Goal: Task Accomplishment & Management: Manage account settings

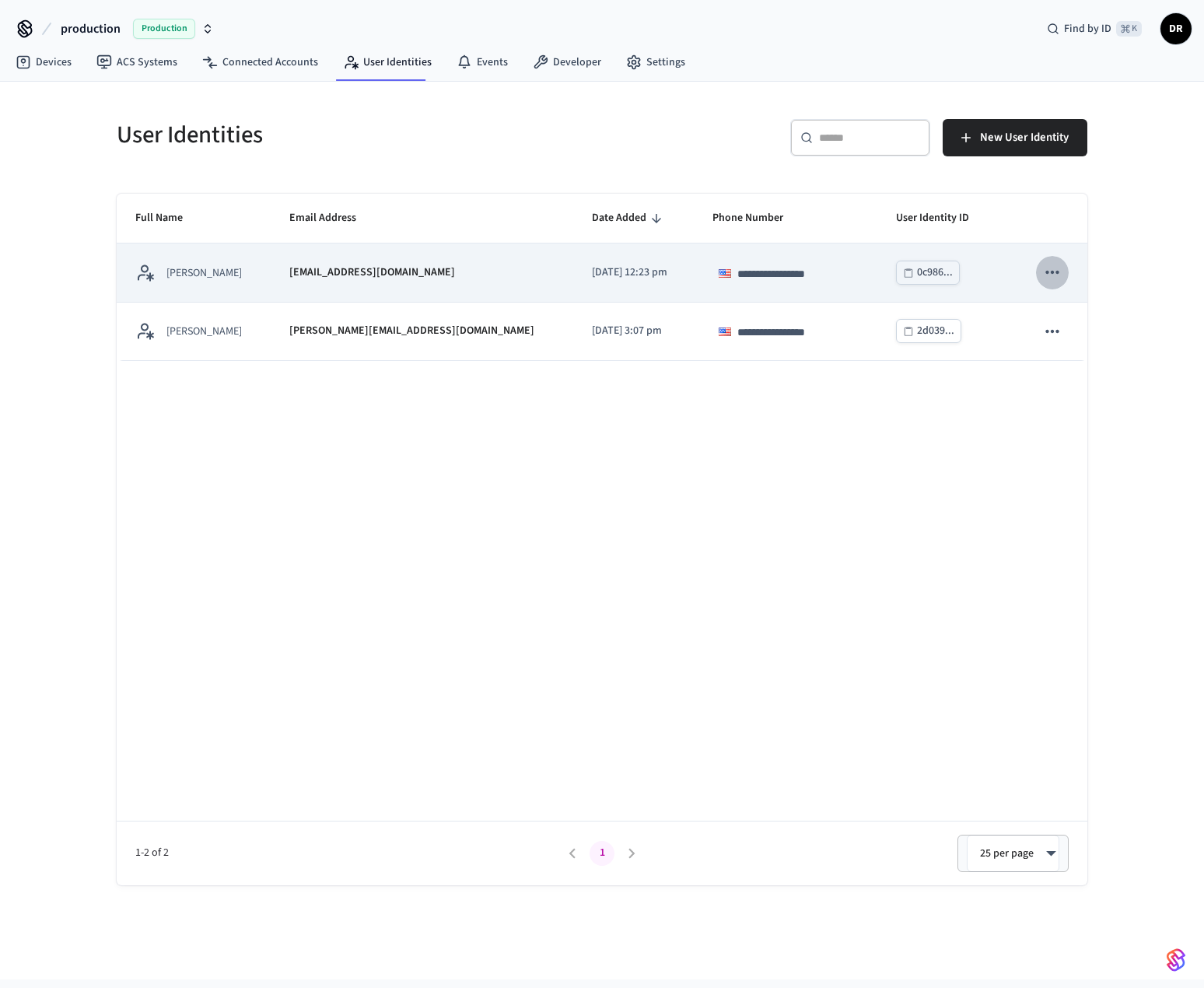
click at [1062, 272] on icon "sticky table" at bounding box center [1052, 272] width 20 height 20
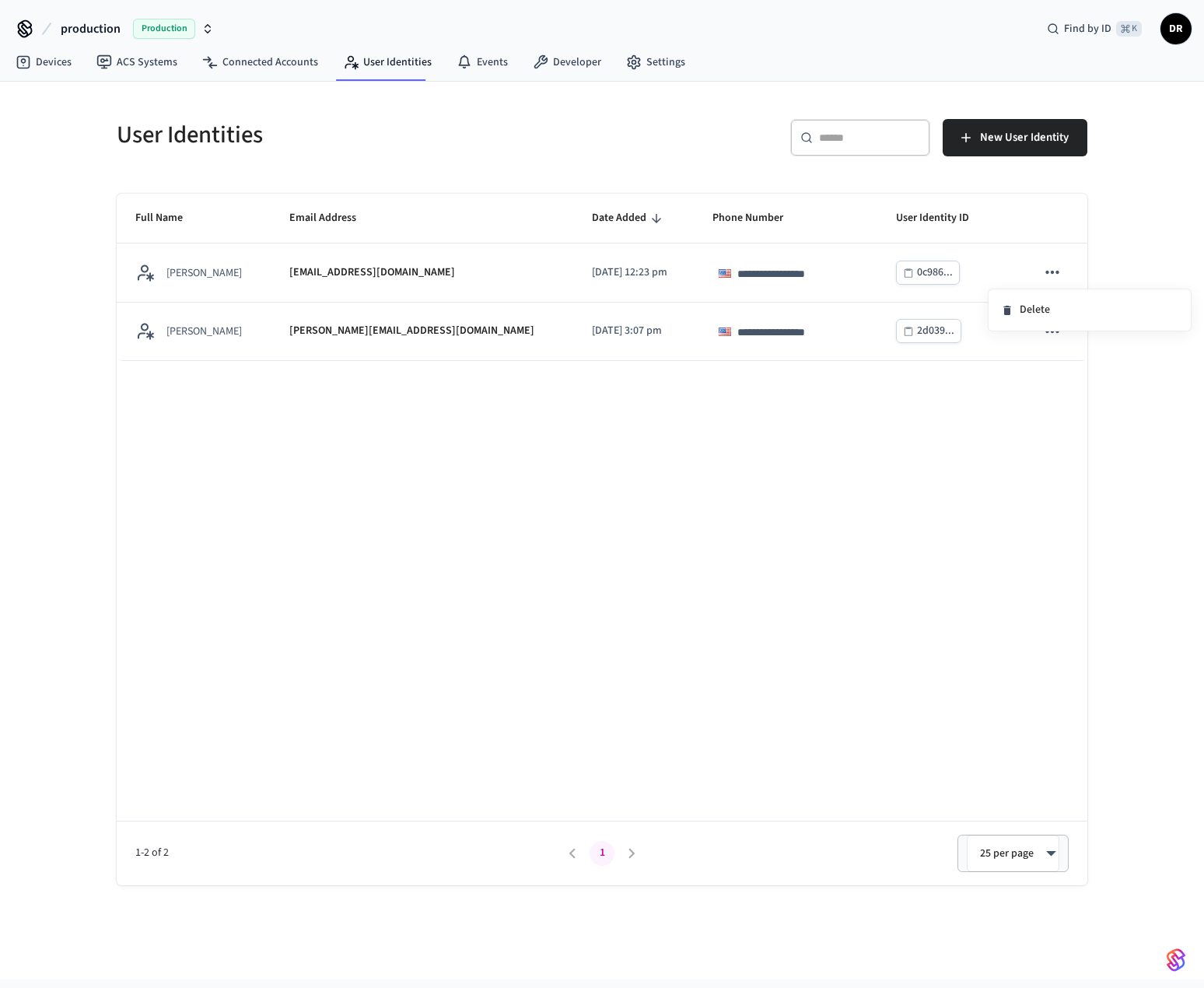
drag, startPoint x: 798, startPoint y: 490, endPoint x: 793, endPoint y: 484, distance: 7.8
click at [798, 490] on div at bounding box center [602, 494] width 1204 height 988
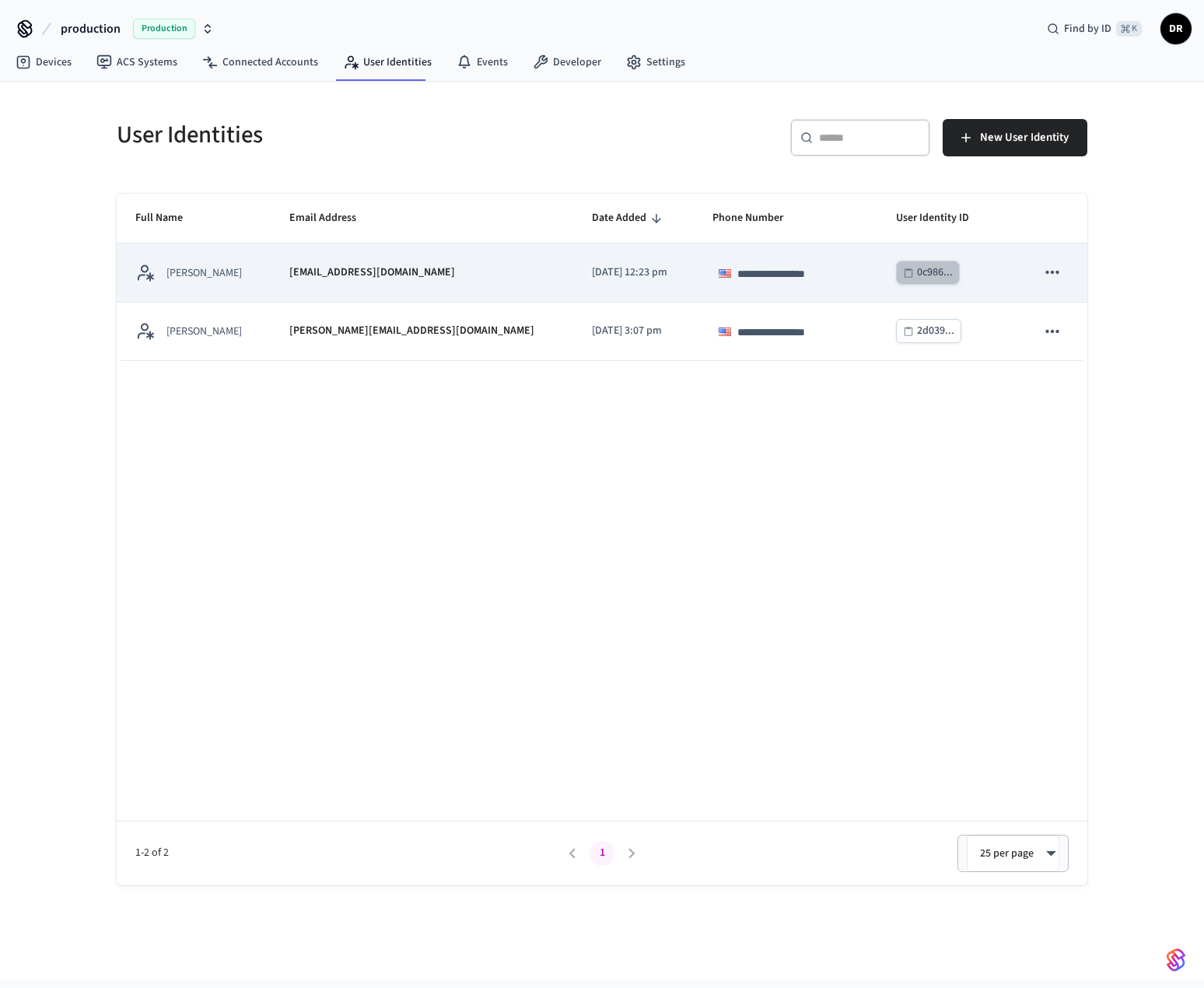
click at [917, 279] on div "0c986..." at bounding box center [935, 272] width 36 height 19
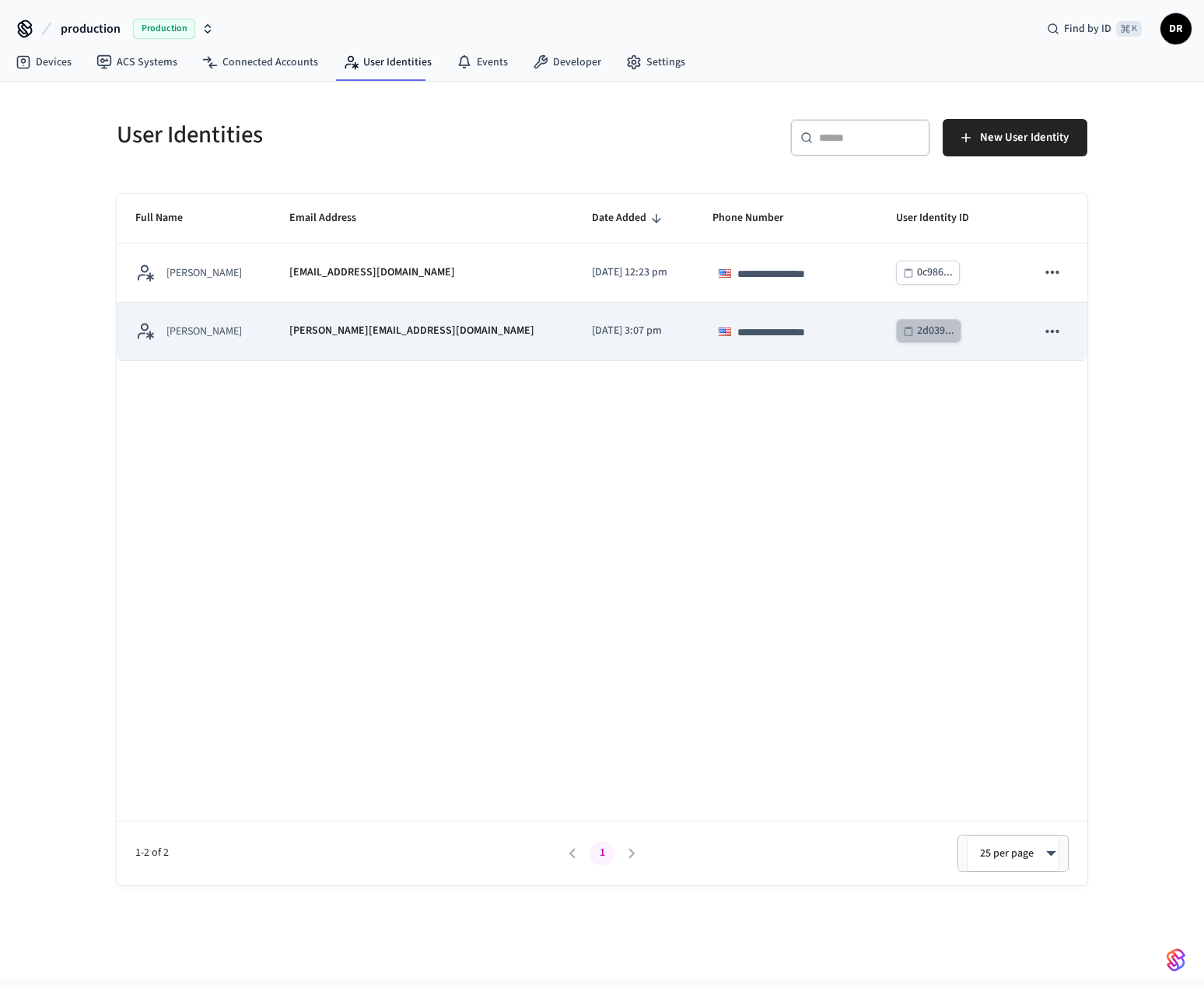
click at [930, 333] on div "2d039..." at bounding box center [936, 331] width 37 height 19
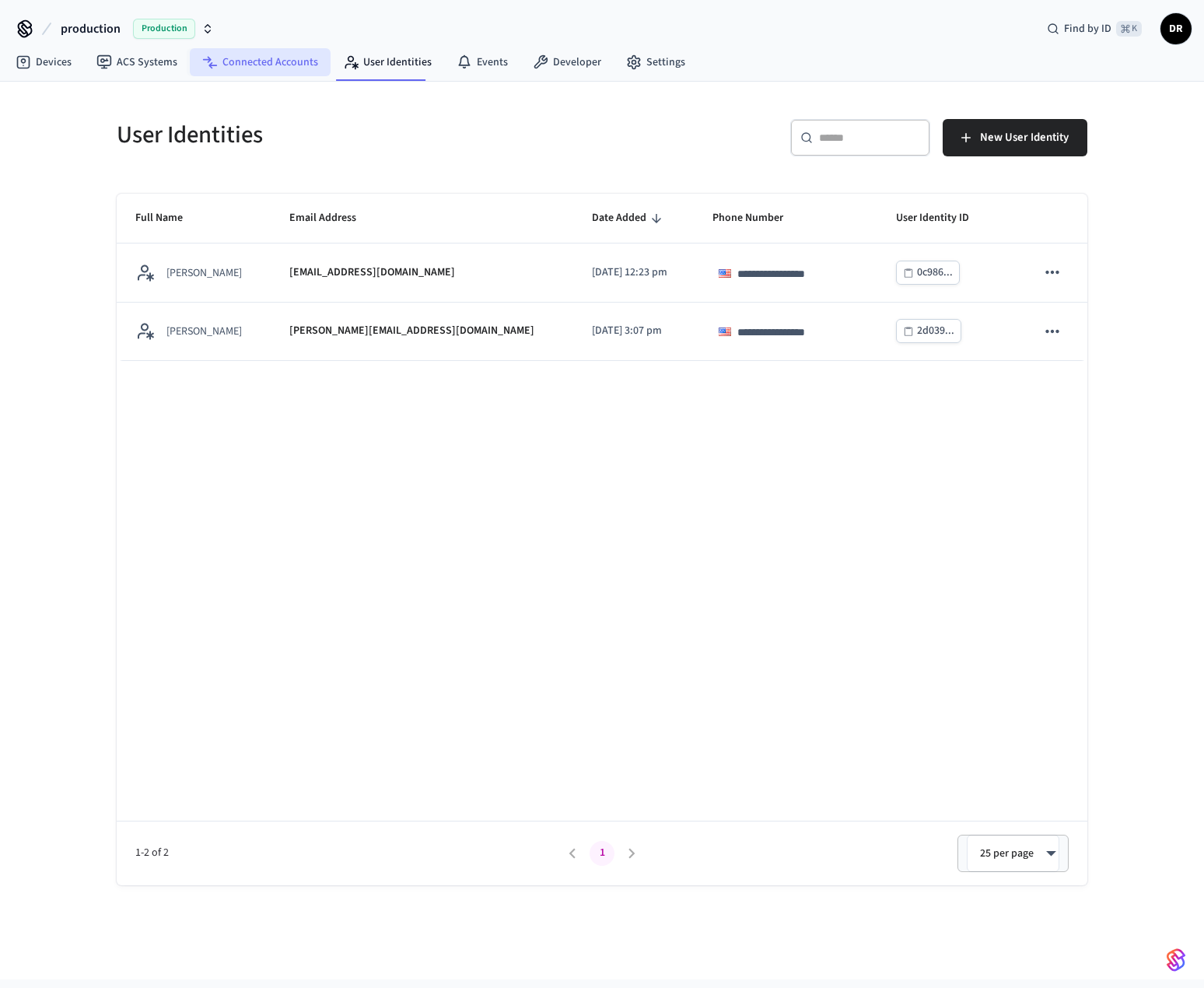
click at [262, 57] on link "Connected Accounts" at bounding box center [259, 61] width 141 height 28
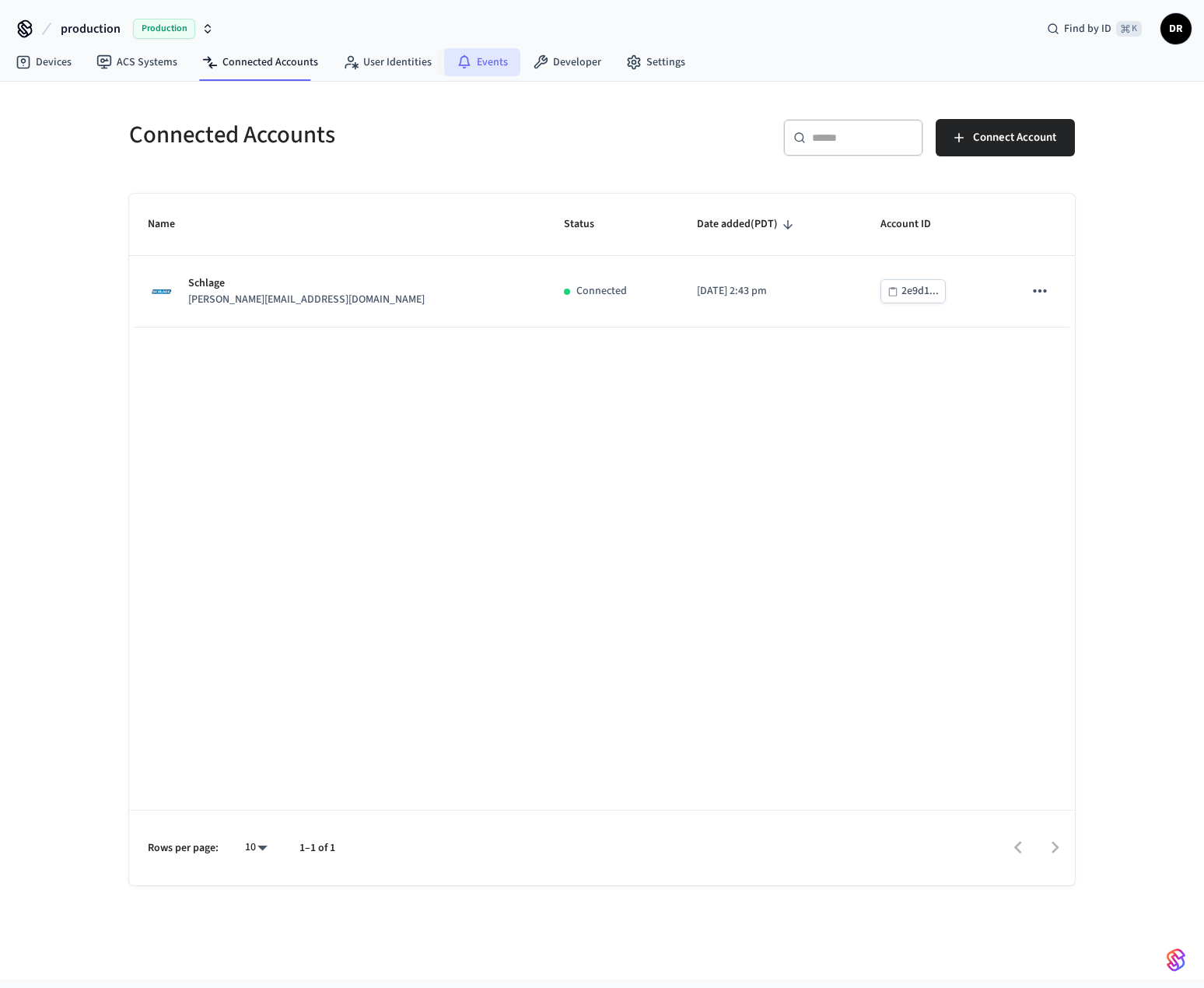
click at [470, 66] on link "Events" at bounding box center [482, 61] width 77 height 28
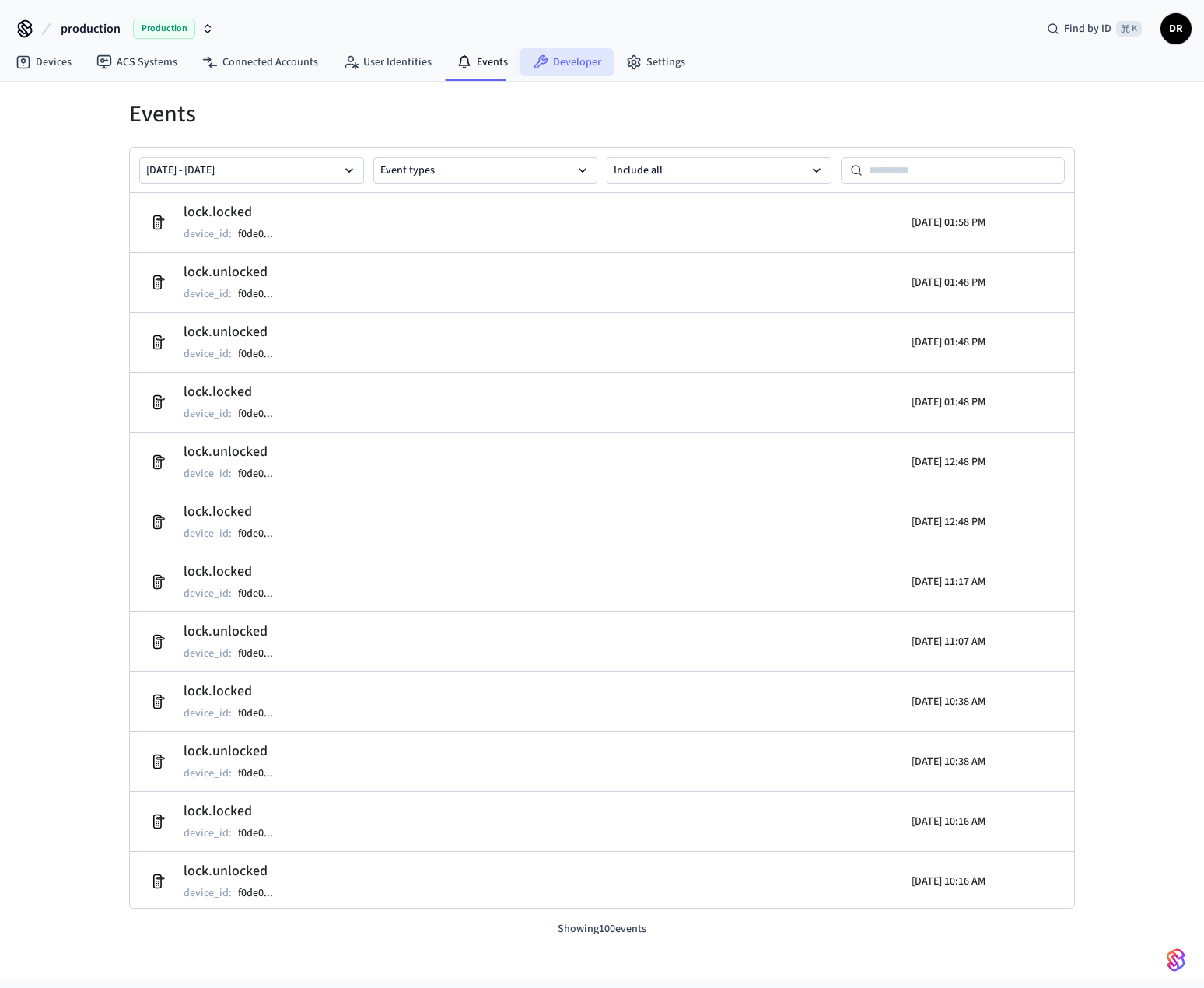
click at [567, 69] on link "Developer" at bounding box center [566, 61] width 93 height 28
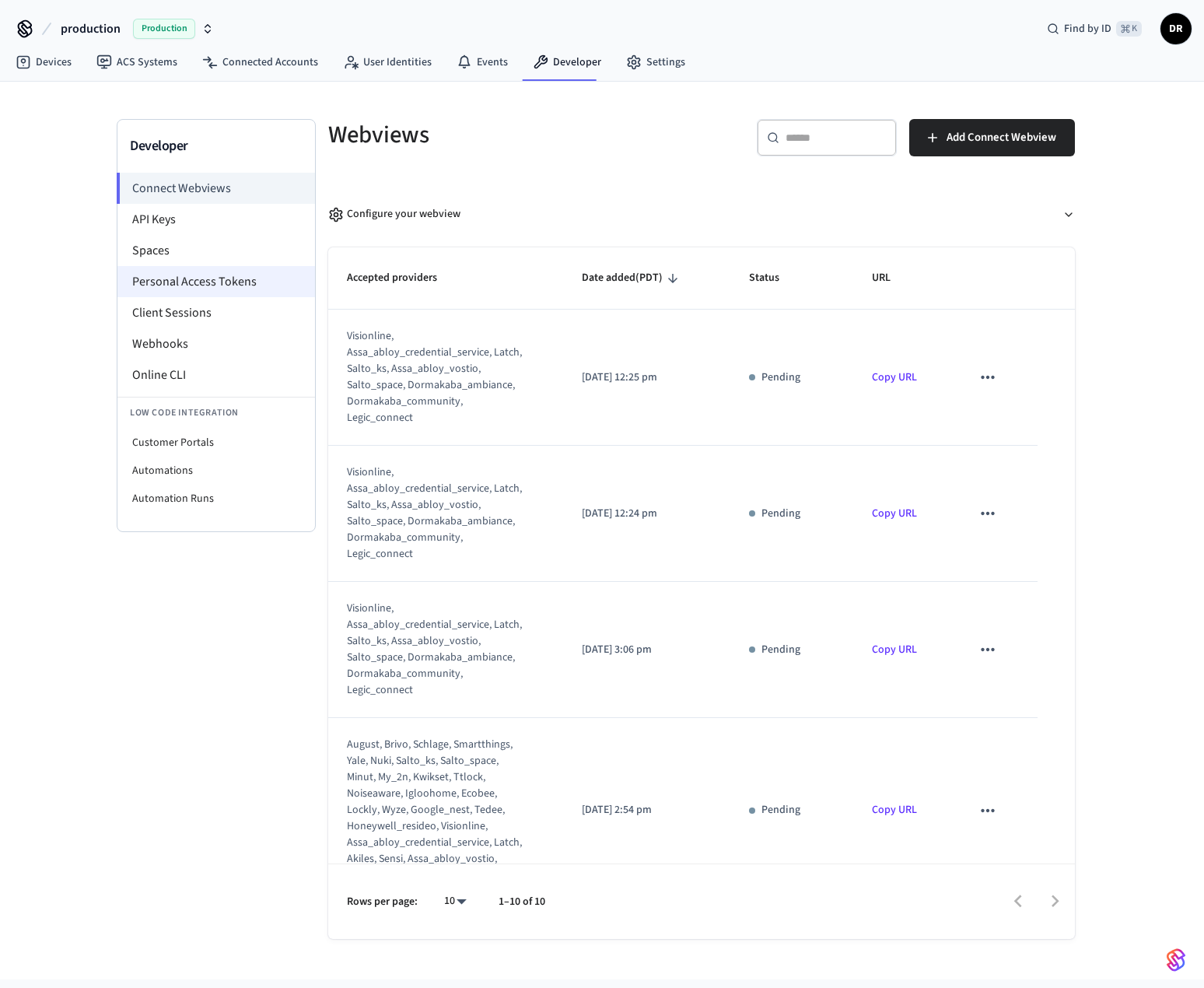
click at [179, 272] on li "Personal Access Tokens" at bounding box center [216, 281] width 198 height 31
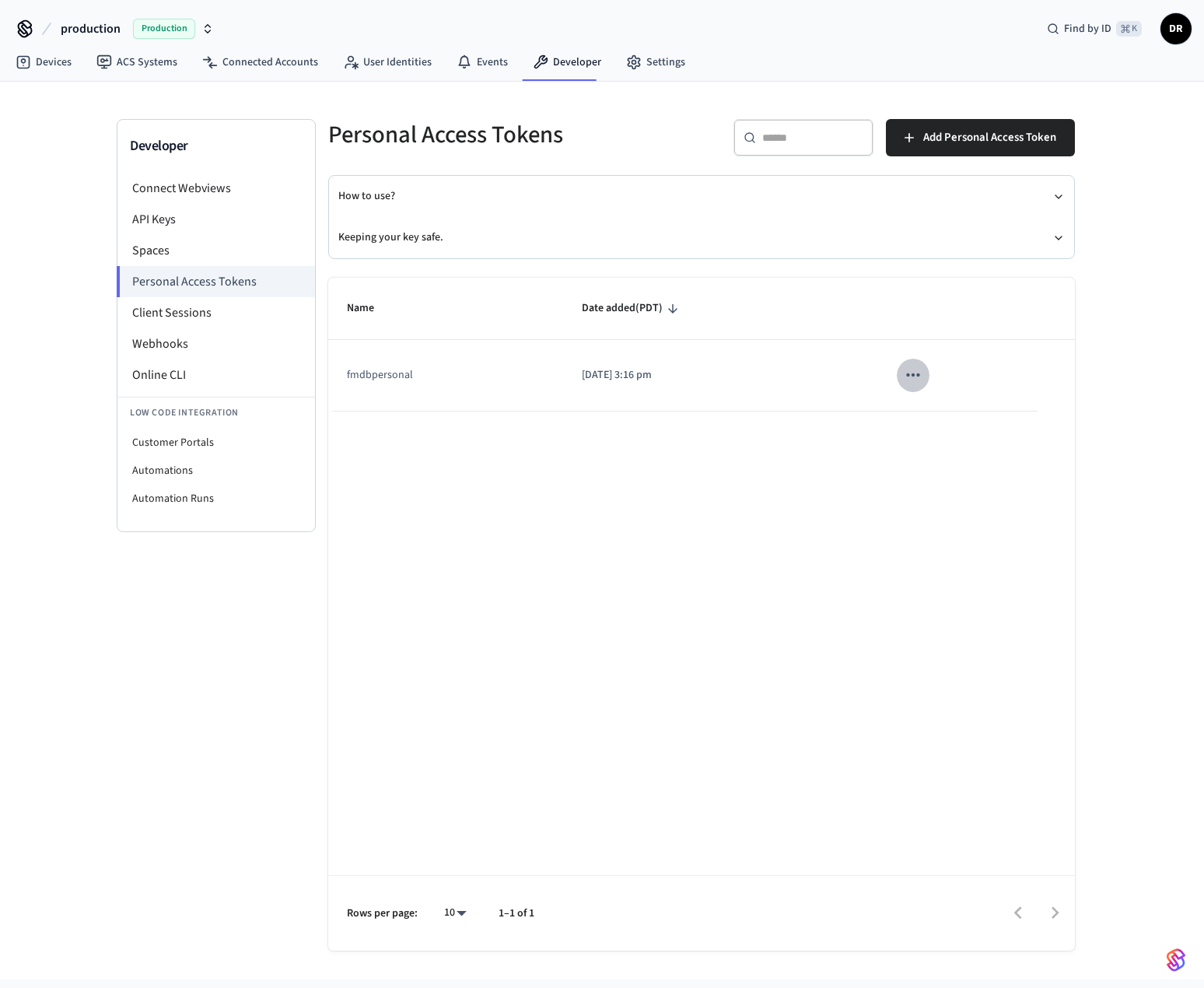
click at [915, 374] on icon "sticky table" at bounding box center [913, 374] width 20 height 20
click at [639, 445] on div at bounding box center [602, 494] width 1204 height 988
click at [400, 369] on td "fmdbpersonal" at bounding box center [445, 375] width 235 height 71
click at [918, 374] on icon "sticky table" at bounding box center [913, 375] width 13 height 3
drag, startPoint x: 947, startPoint y: 430, endPoint x: 901, endPoint y: 414, distance: 48.7
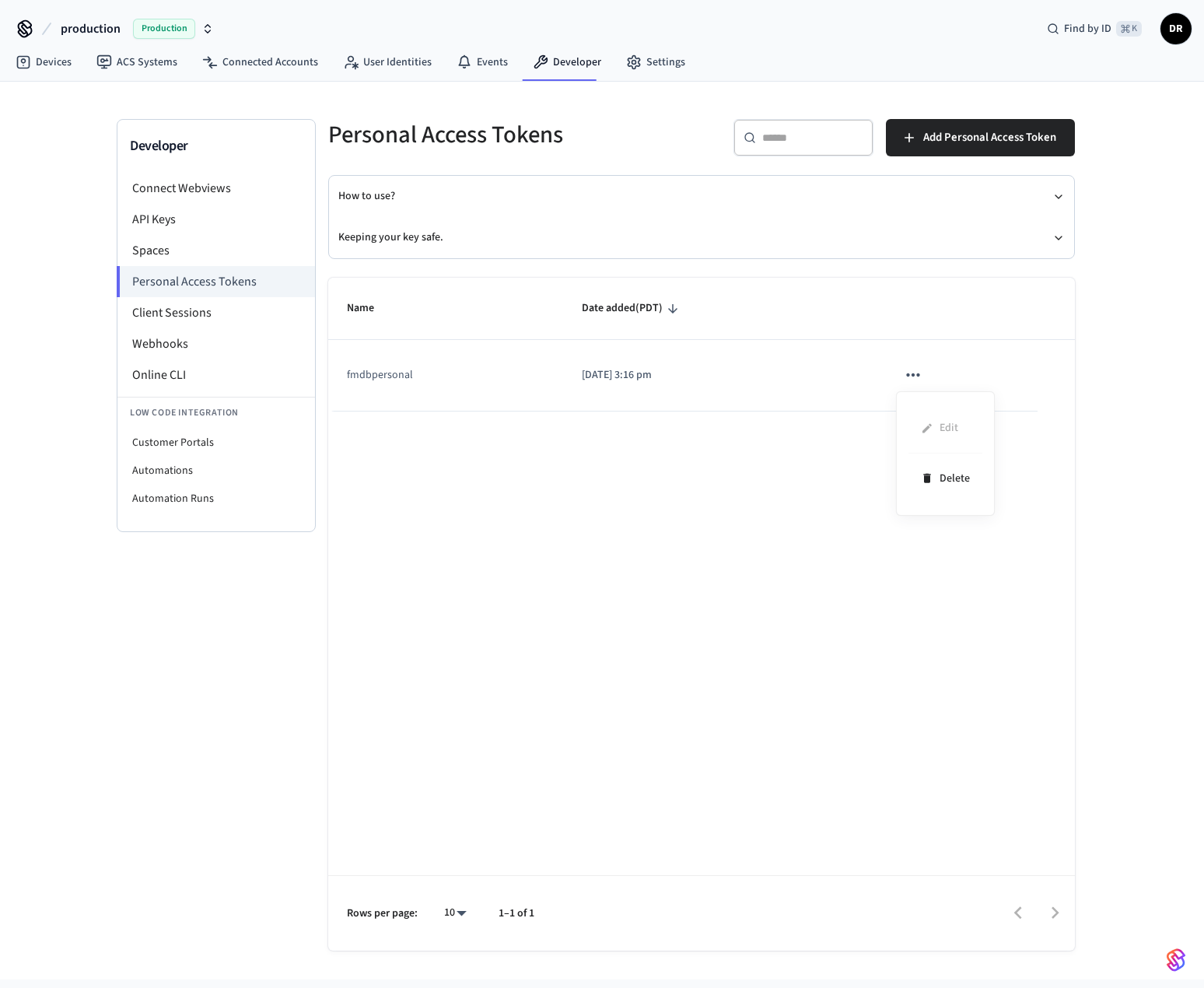
click at [947, 430] on ul "Edit Delete" at bounding box center [945, 454] width 74 height 99
click at [738, 421] on div at bounding box center [602, 494] width 1204 height 988
click at [210, 324] on li "Client Sessions" at bounding box center [216, 312] width 198 height 31
